Goal: Navigation & Orientation: Understand site structure

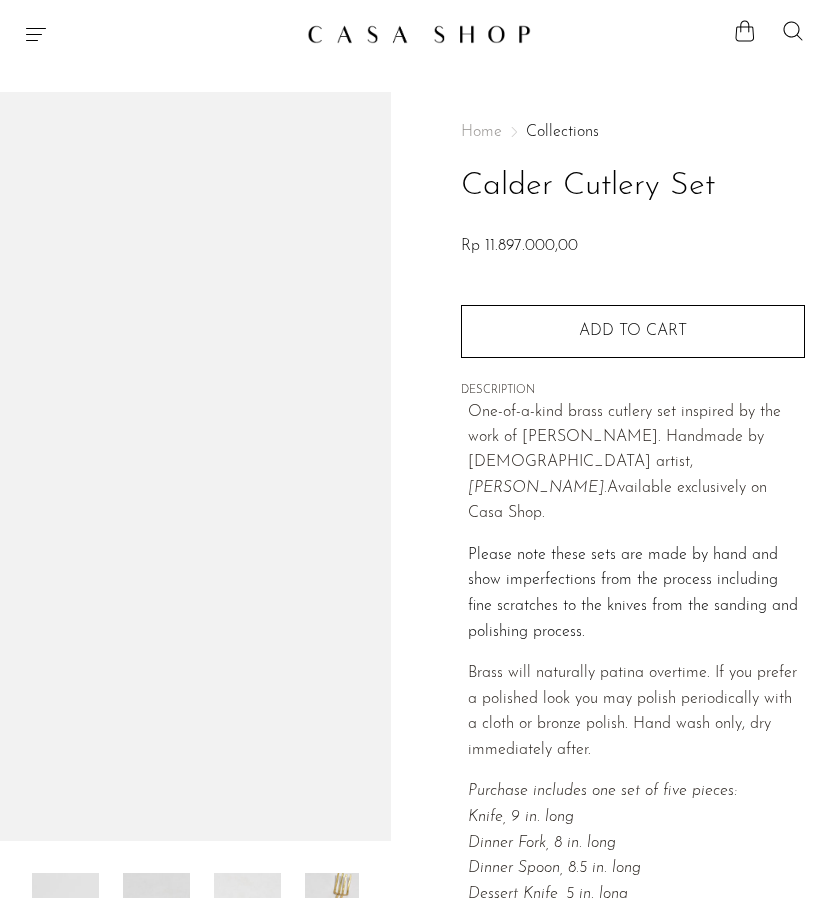
click at [407, 22] on link at bounding box center [415, 34] width 216 height 36
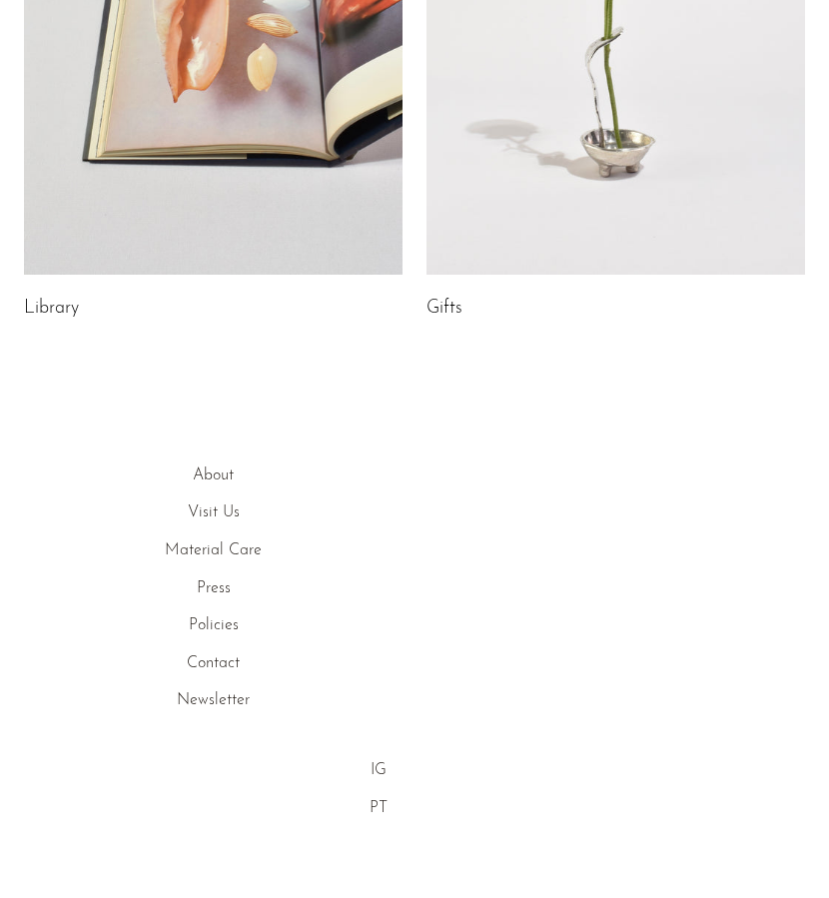
scroll to position [1068, 0]
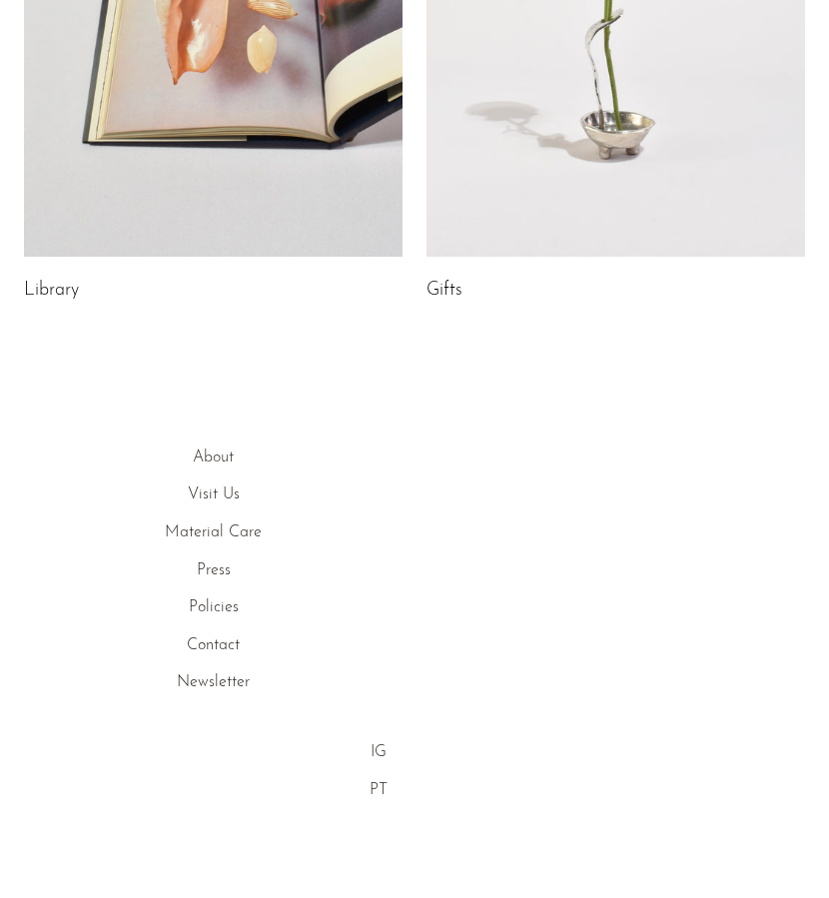
click at [211, 453] on link "About" at bounding box center [213, 458] width 41 height 16
